Goal: Find specific page/section: Find specific page/section

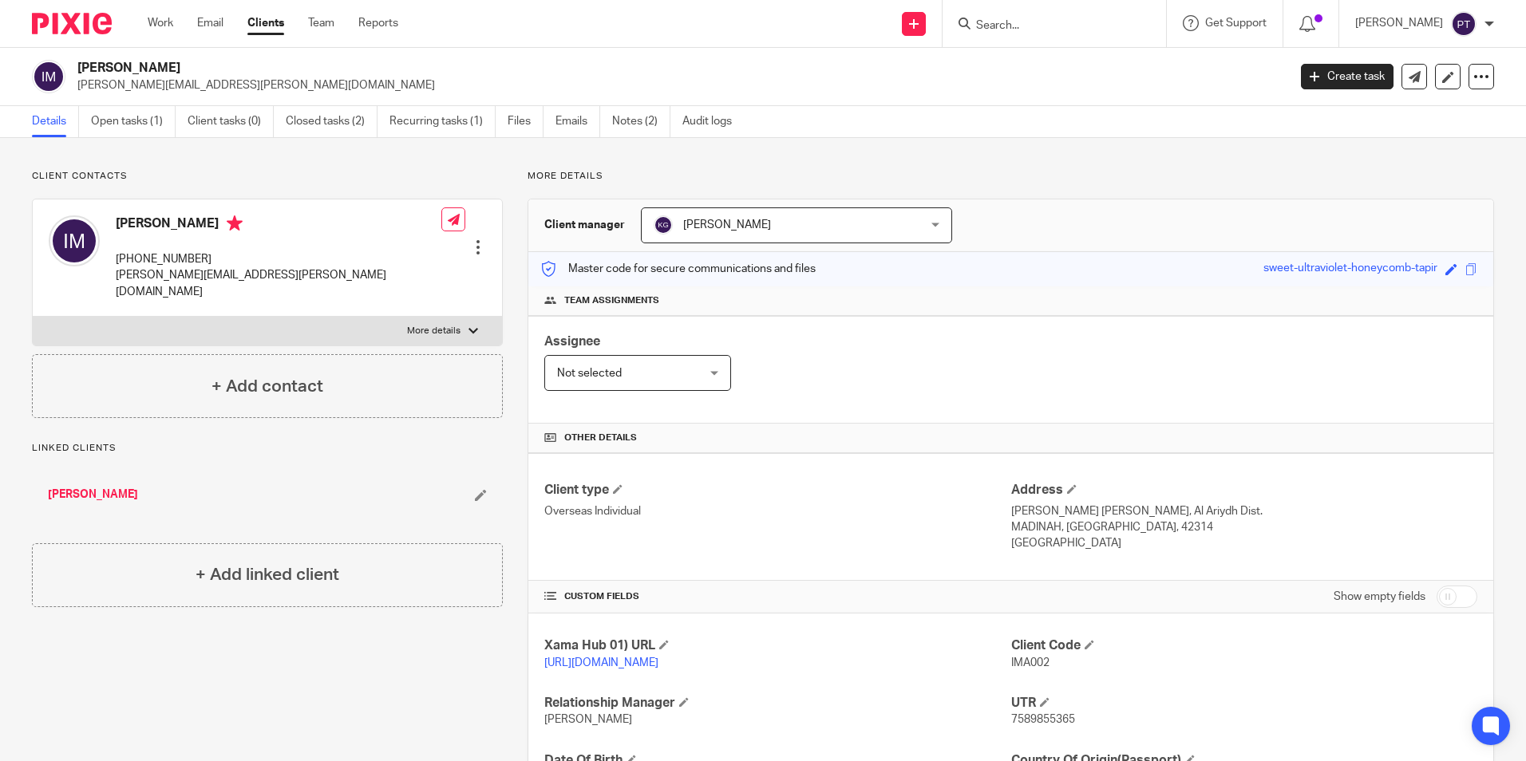
click at [811, 230] on span "[PERSON_NAME]" at bounding box center [772, 225] width 238 height 34
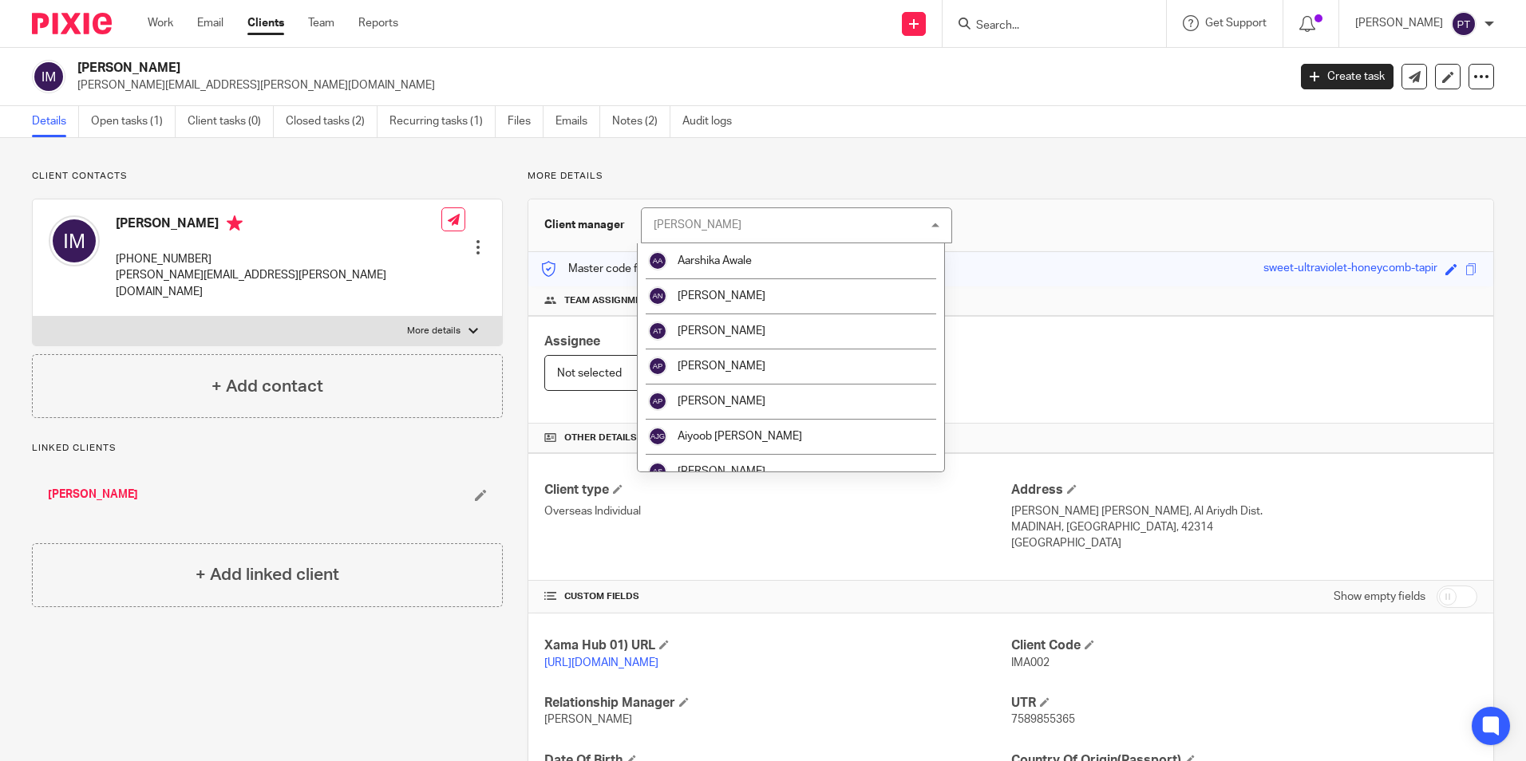
click at [811, 230] on div "[PERSON_NAME] [PERSON_NAME]" at bounding box center [796, 225] width 311 height 36
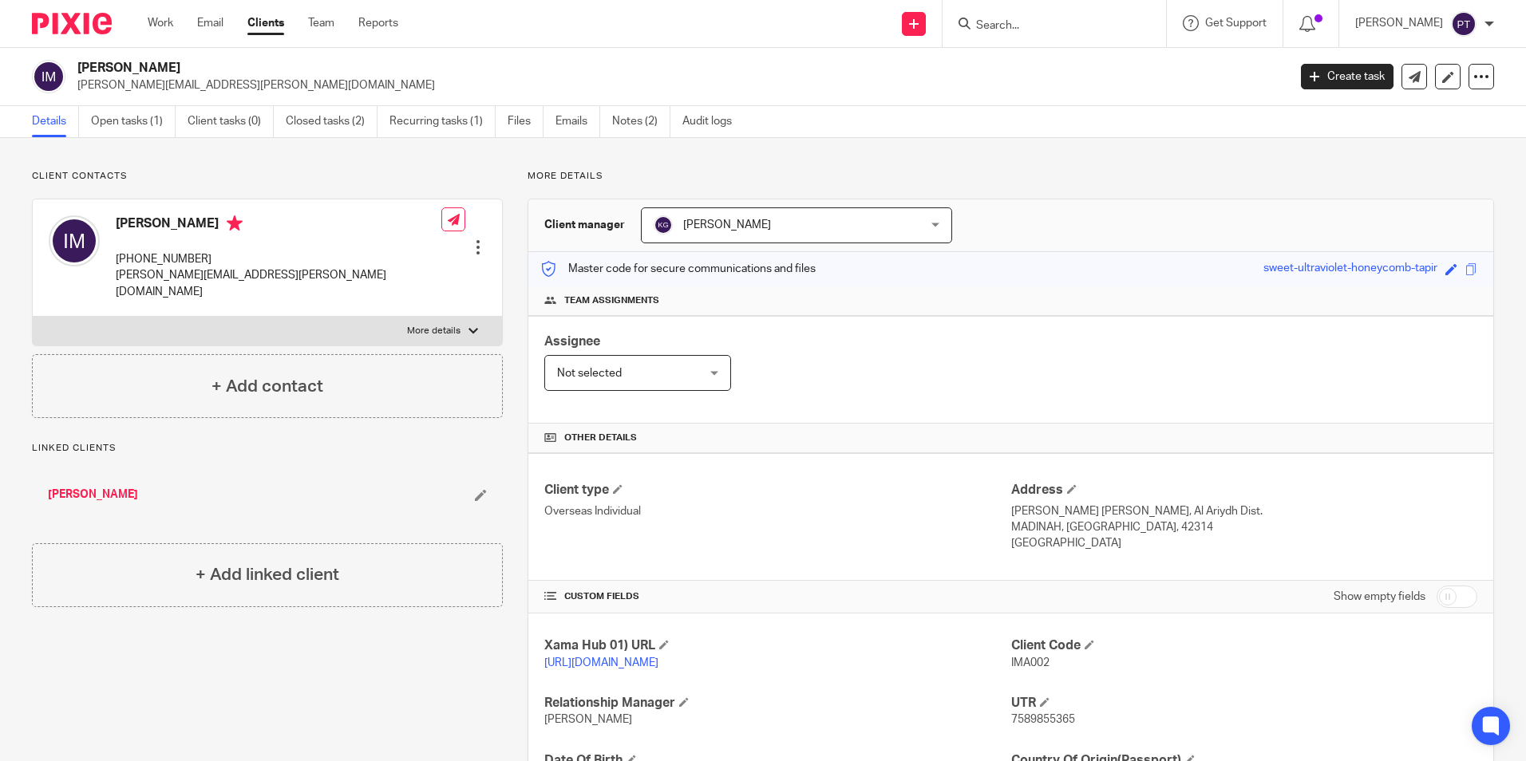
click at [895, 287] on div "Team assignments" at bounding box center [1010, 301] width 965 height 30
click at [1102, 37] on div at bounding box center [1053, 23] width 223 height 47
click at [1058, 2] on div at bounding box center [1053, 23] width 223 height 47
click at [1059, 22] on input "Search" at bounding box center [1046, 26] width 144 height 14
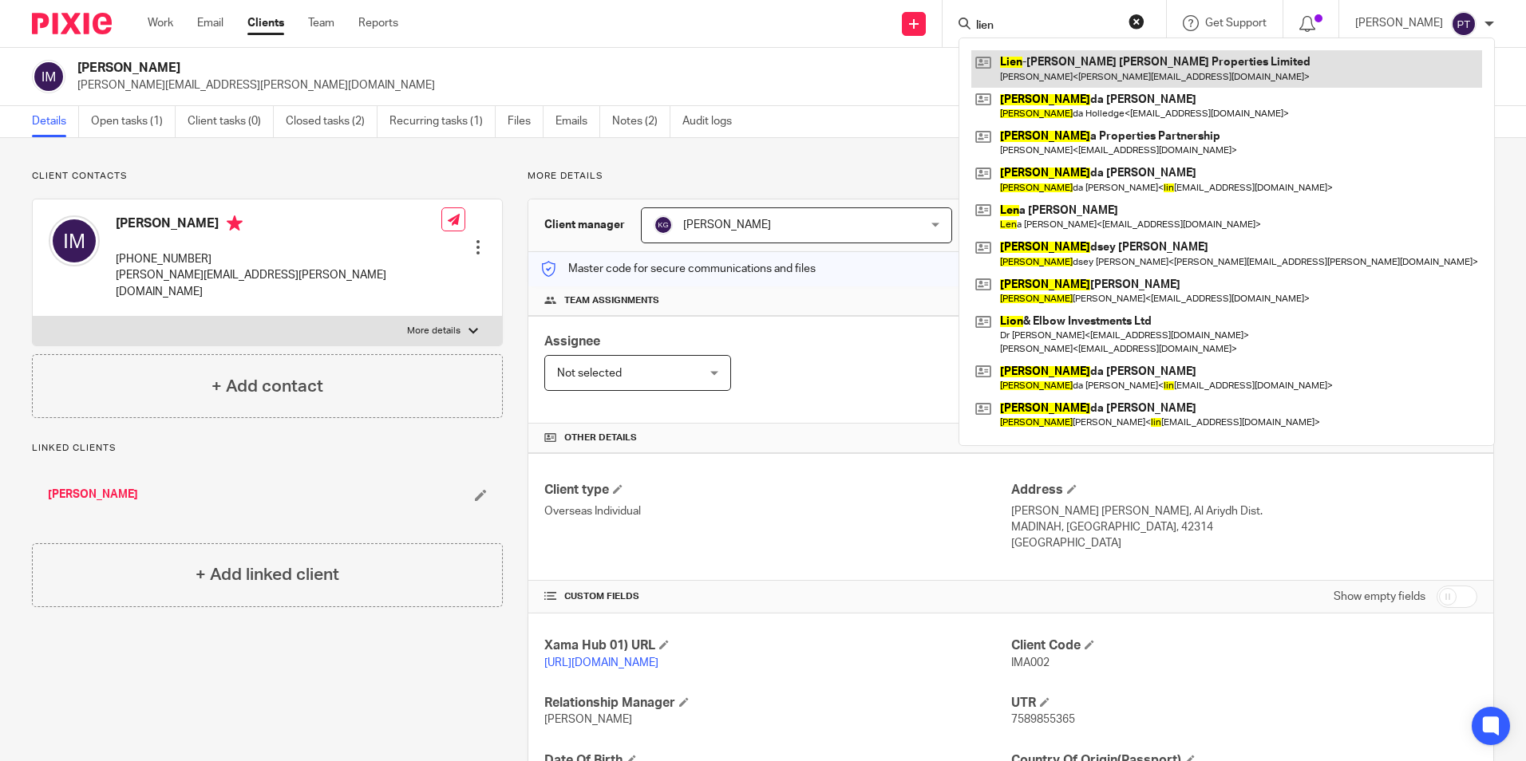
type input "lien"
click at [1048, 70] on link at bounding box center [1226, 68] width 511 height 37
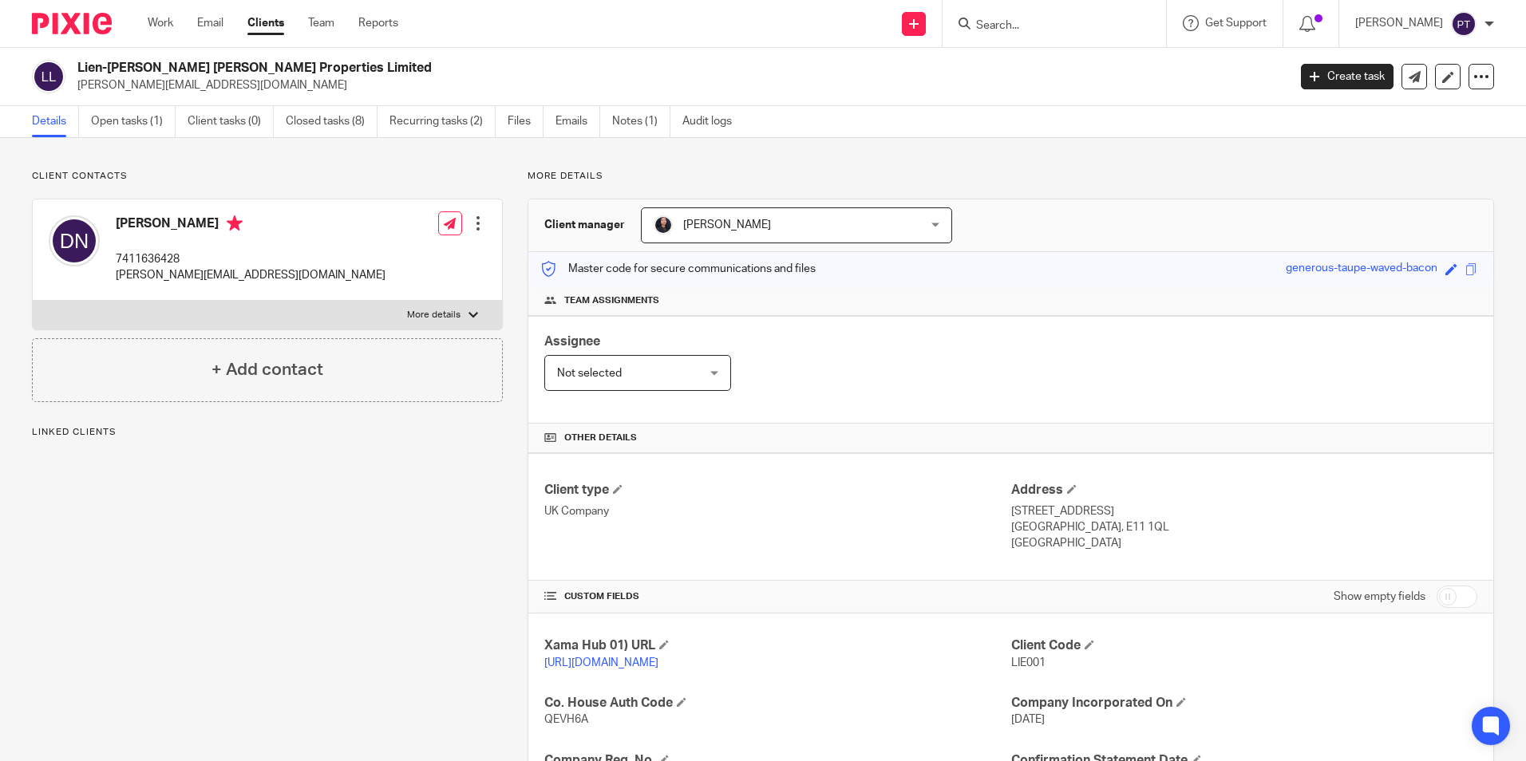
drag, startPoint x: 0, startPoint y: 0, endPoint x: 369, endPoint y: 64, distance: 374.1
click at [369, 64] on h2 "Lien-[PERSON_NAME] [PERSON_NAME] Properties Limited" at bounding box center [556, 68] width 959 height 17
copy h2 "Lien-[PERSON_NAME] [PERSON_NAME] Properties Limited"
